Goal: Task Accomplishment & Management: Manage account settings

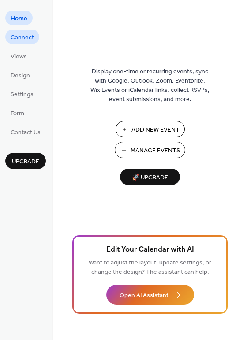
click at [27, 39] on span "Connect" at bounding box center [22, 37] width 23 height 9
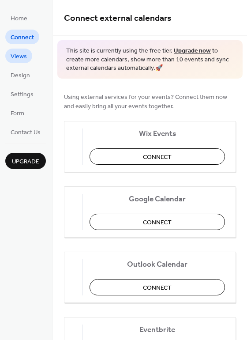
click at [19, 58] on span "Views" at bounding box center [19, 56] width 16 height 9
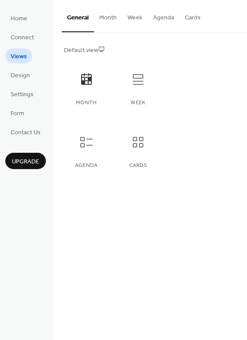
click at [107, 17] on button "Month" at bounding box center [108, 15] width 28 height 31
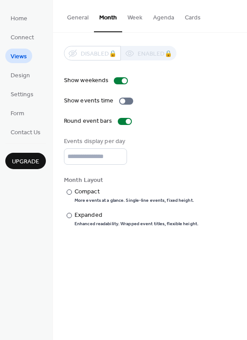
click at [74, 22] on button "General" at bounding box center [78, 15] width 32 height 31
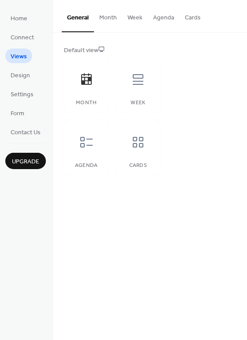
click at [100, 20] on button "Month" at bounding box center [108, 15] width 28 height 31
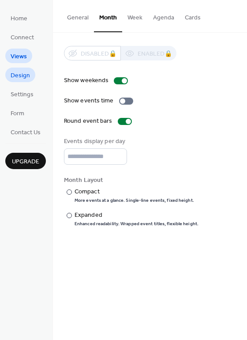
click at [25, 76] on span "Design" at bounding box center [20, 75] width 19 height 9
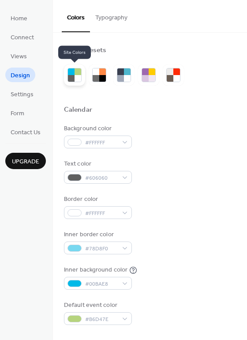
click at [78, 73] on div at bounding box center [78, 71] width 7 height 7
click at [75, 79] on div at bounding box center [78, 78] width 7 height 7
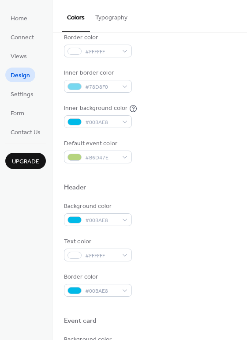
scroll to position [162, 0]
click at [22, 96] on span "Settings" at bounding box center [22, 94] width 23 height 9
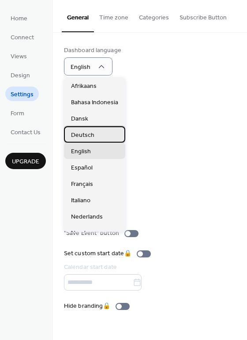
click at [88, 139] on span "Deutsch" at bounding box center [82, 135] width 23 height 9
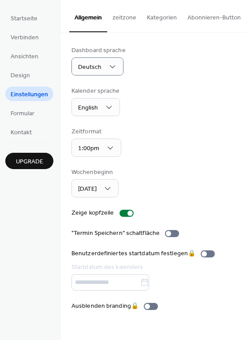
click at [155, 121] on div "Dashboard sprache Deutsch Kalender sprache English Zeitformat 1:00pm Wochenbegi…" at bounding box center [153, 178] width 165 height 265
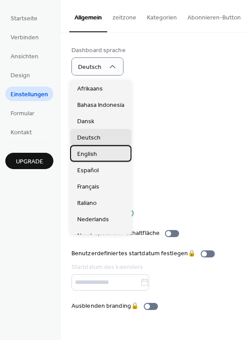
click at [97, 152] on div "English" at bounding box center [100, 153] width 61 height 16
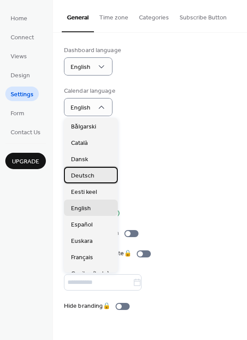
click at [90, 178] on span "Deutsch" at bounding box center [82, 175] width 23 height 9
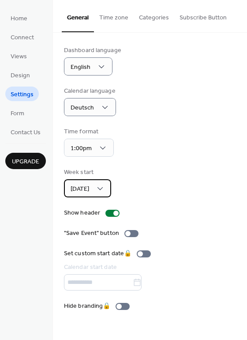
click at [100, 193] on div "[DATE]" at bounding box center [87, 188] width 47 height 18
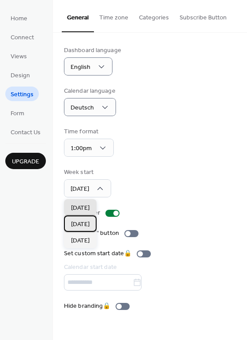
click at [83, 222] on span "[DATE]" at bounding box center [80, 224] width 19 height 9
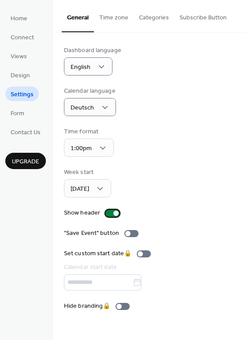
click at [108, 214] on div at bounding box center [112, 213] width 14 height 7
click at [115, 215] on div at bounding box center [112, 213] width 14 height 7
click at [131, 235] on div at bounding box center [131, 233] width 14 height 7
click at [158, 199] on div "Dashboard language English Calendar language Deutsch Time format 1:00pm Week st…" at bounding box center [150, 178] width 172 height 265
click at [14, 113] on span "Form" at bounding box center [18, 113] width 14 height 9
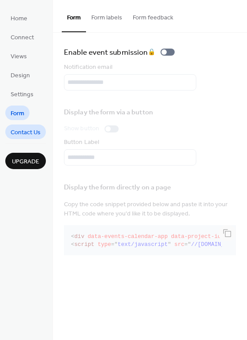
click at [21, 133] on span "Contact Us" at bounding box center [26, 132] width 30 height 9
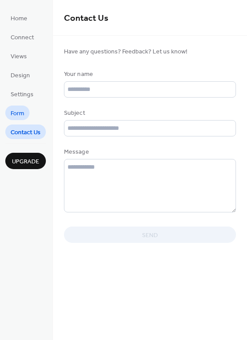
click at [20, 114] on span "Form" at bounding box center [18, 113] width 14 height 9
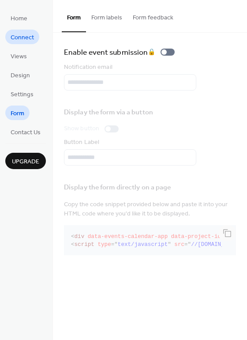
click at [24, 37] on span "Connect" at bounding box center [22, 37] width 23 height 9
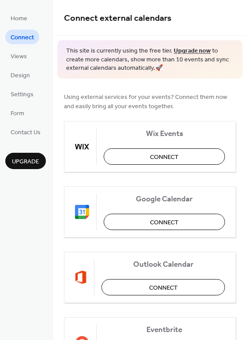
click at [29, 160] on span "Upgrade" at bounding box center [25, 161] width 27 height 9
click at [21, 169] on div "Home Connect Views Design Settings Form Contact Us Upgrade" at bounding box center [26, 170] width 53 height 340
click at [29, 162] on span "Upgrade" at bounding box center [25, 161] width 27 height 9
